Goal: Information Seeking & Learning: Find specific page/section

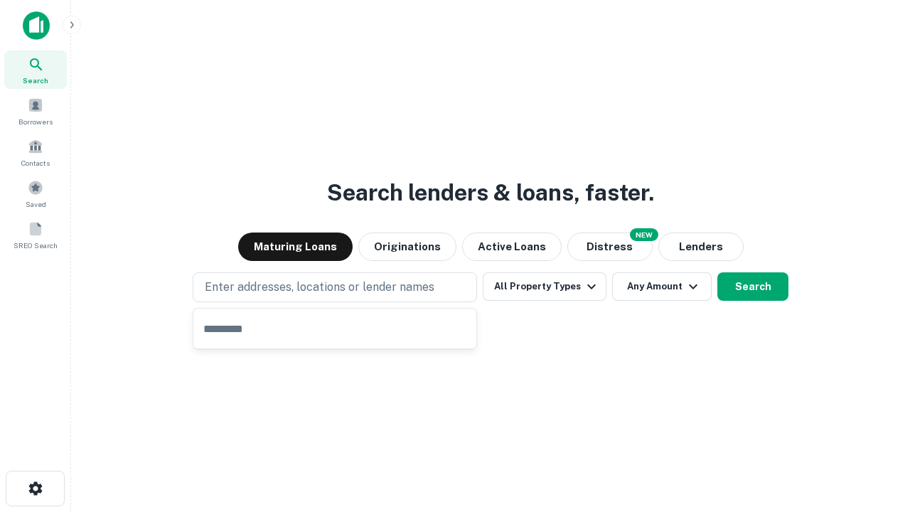
type input "**********"
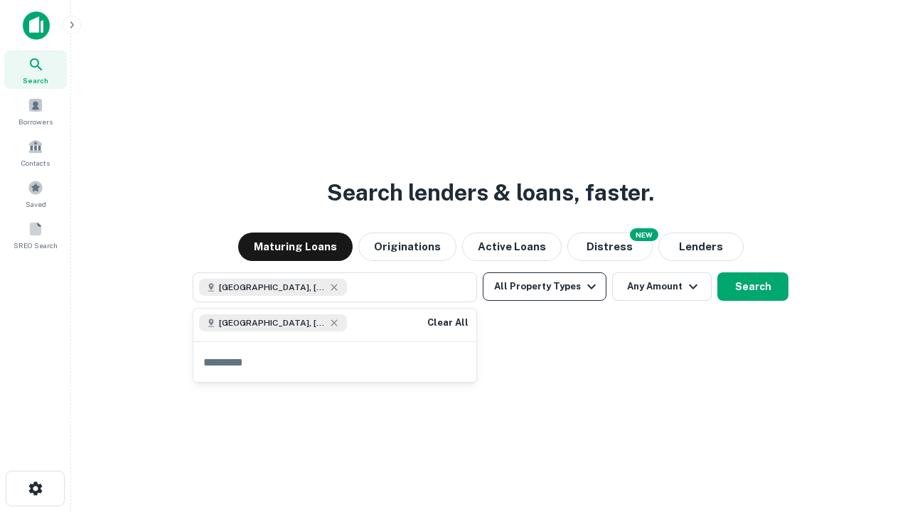
click at [544, 286] on button "All Property Types" at bounding box center [545, 286] width 124 height 28
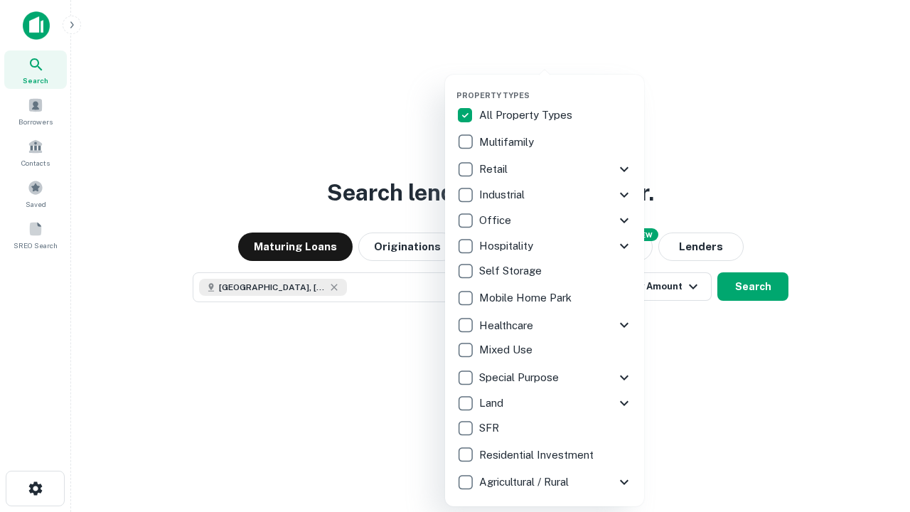
click at [556, 86] on button "button" at bounding box center [555, 86] width 199 height 1
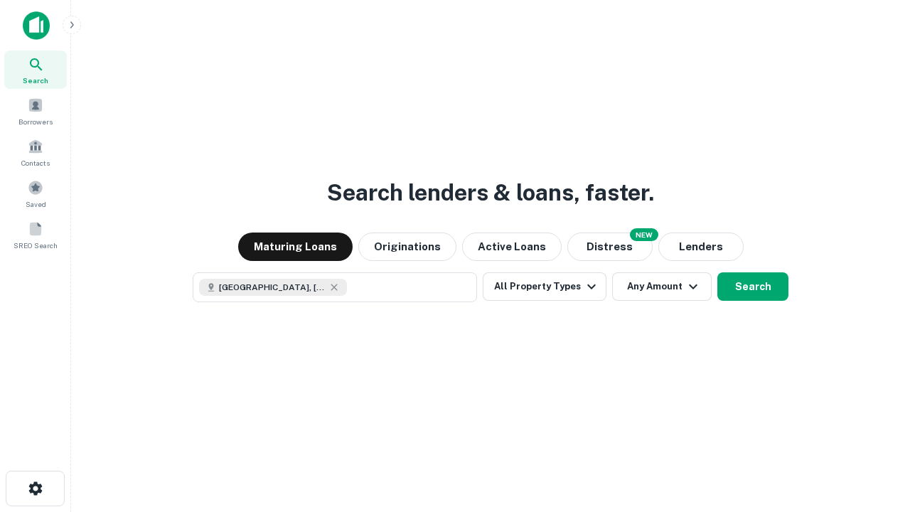
scroll to position [23, 0]
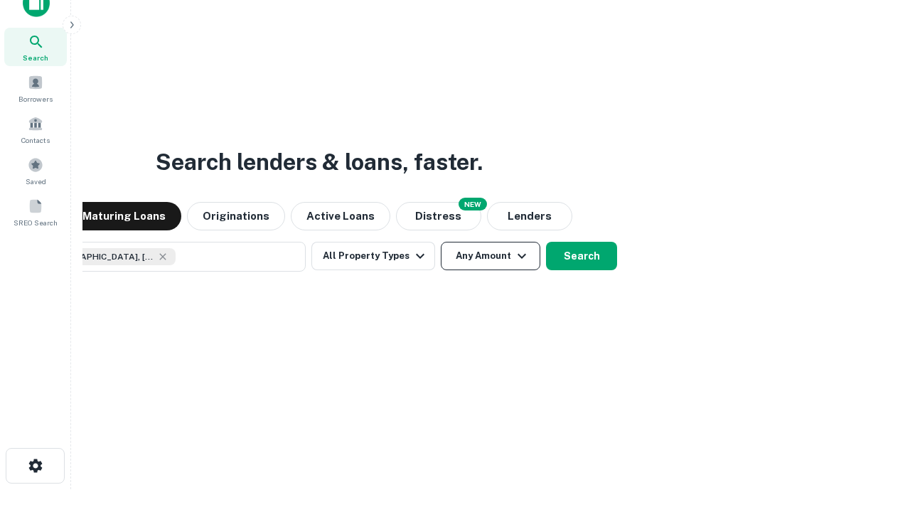
click at [441, 242] on button "Any Amount" at bounding box center [490, 256] width 99 height 28
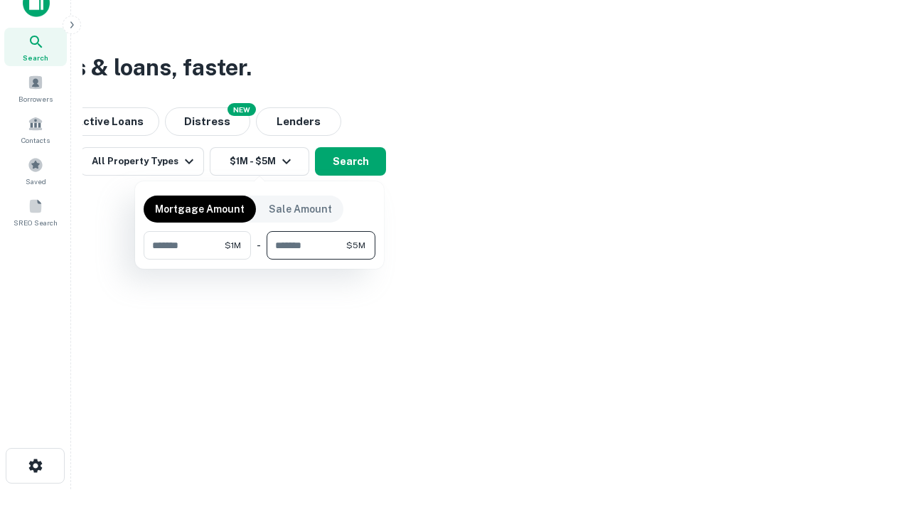
type input "*******"
click at [259, 259] on button "button" at bounding box center [260, 259] width 232 height 1
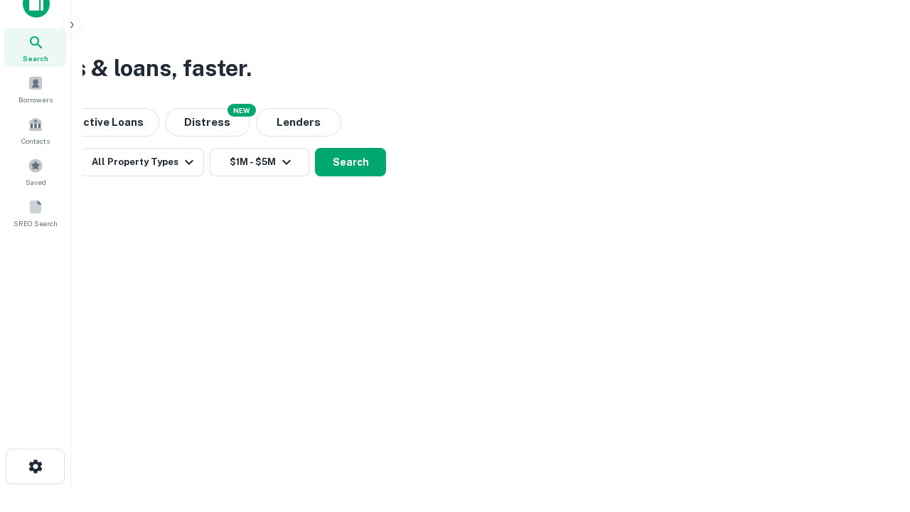
scroll to position [8, 262]
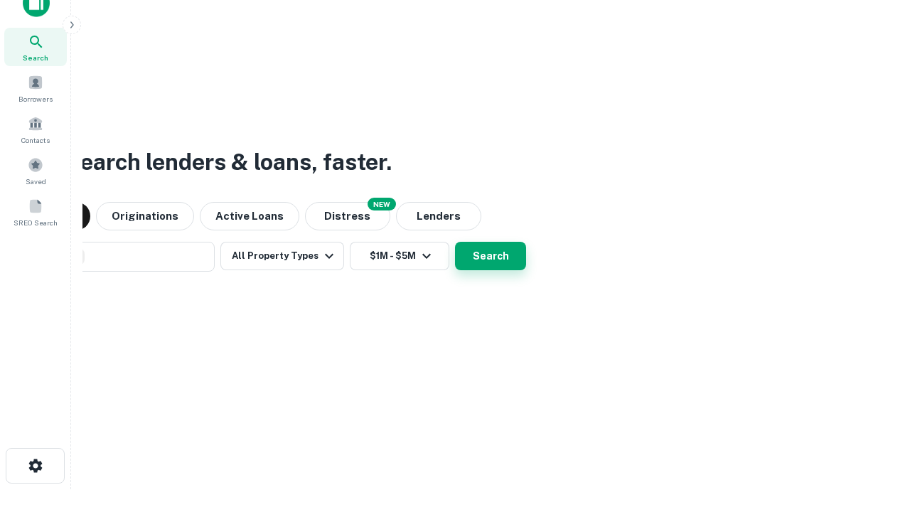
click at [455, 242] on button "Search" at bounding box center [490, 256] width 71 height 28
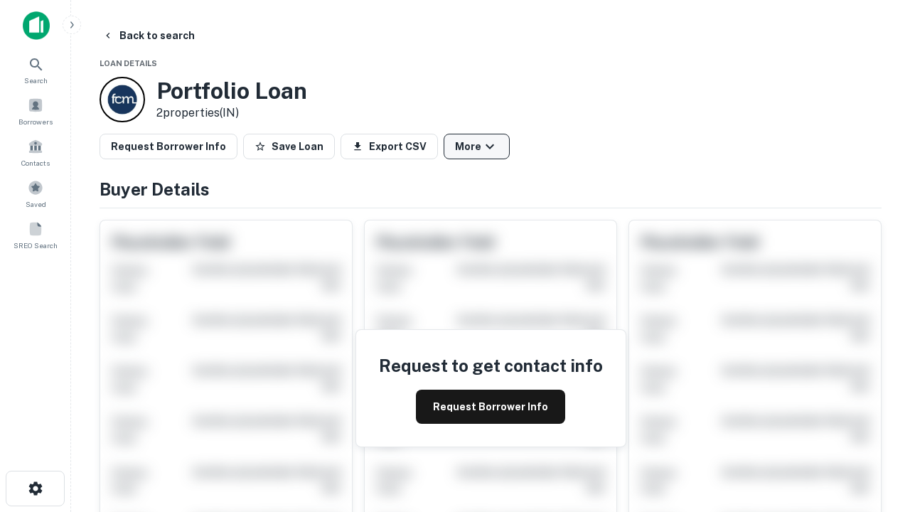
click at [476, 146] on button "More" at bounding box center [476, 147] width 66 height 26
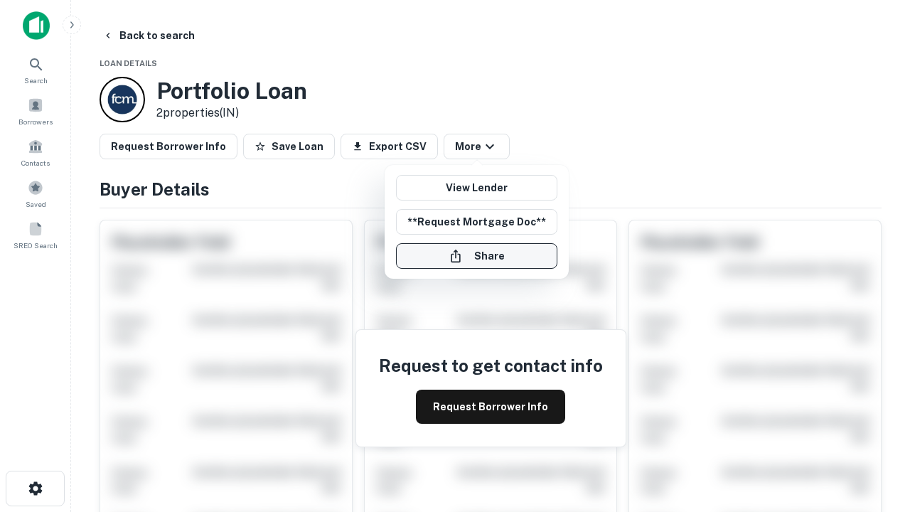
click at [476, 256] on button "Share" at bounding box center [476, 256] width 161 height 26
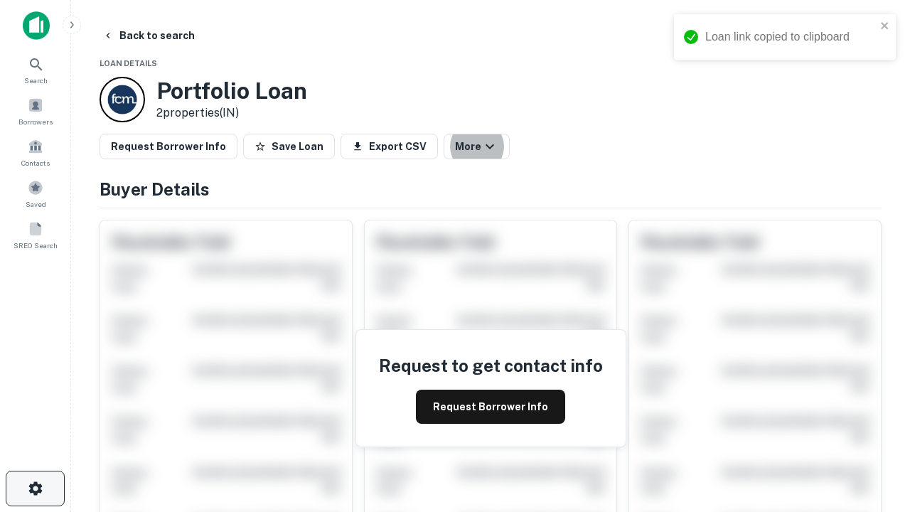
click at [35, 488] on icon "button" at bounding box center [35, 488] width 17 height 17
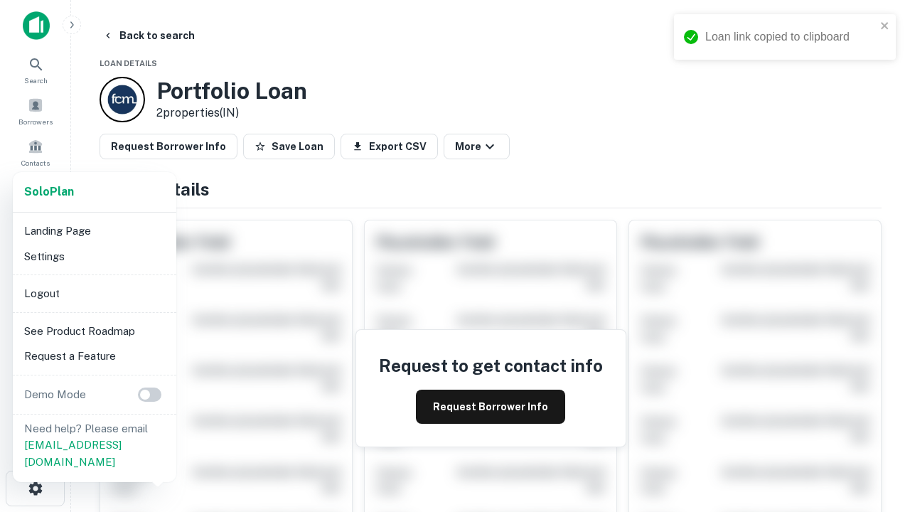
click at [94, 293] on li "Logout" at bounding box center [94, 294] width 152 height 26
